Goal: Transaction & Acquisition: Purchase product/service

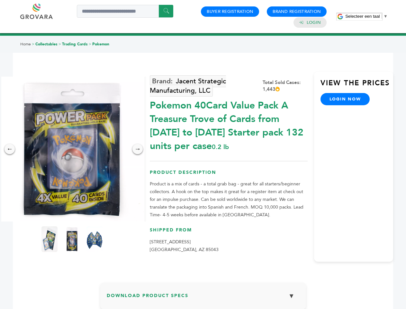
click at [367, 16] on span "Selecteer een taal" at bounding box center [363, 16] width 34 height 5
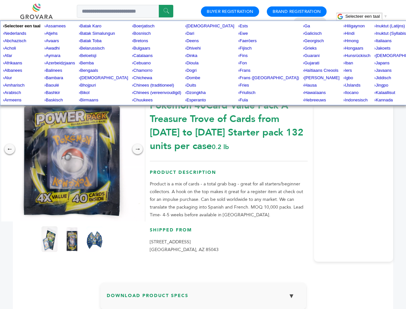
click at [72, 149] on img at bounding box center [72, 149] width 145 height 145
click at [0, 0] on div "×" at bounding box center [0, 0] width 0 height 0
click at [138, 149] on div "→" at bounding box center [138, 149] width 10 height 10
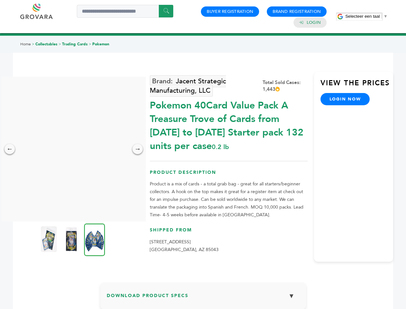
click at [50, 239] on img at bounding box center [49, 239] width 16 height 26
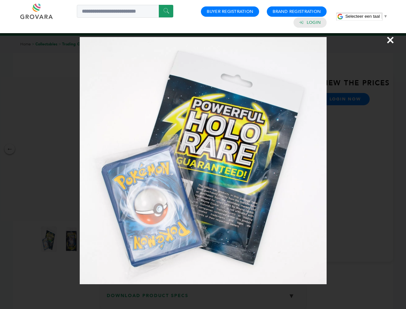
click at [72, 239] on div "×" at bounding box center [203, 154] width 406 height 309
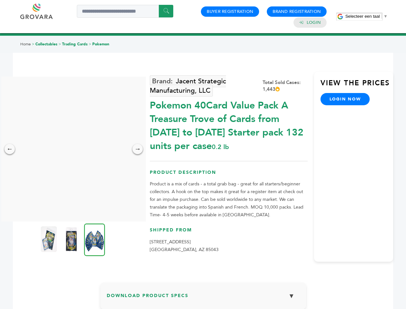
click at [95, 239] on img at bounding box center [94, 239] width 21 height 33
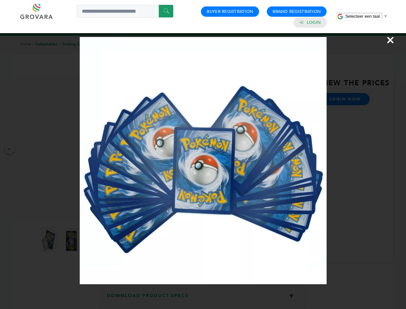
click at [203, 298] on div "×" at bounding box center [203, 154] width 406 height 309
